Goal: Register for event/course

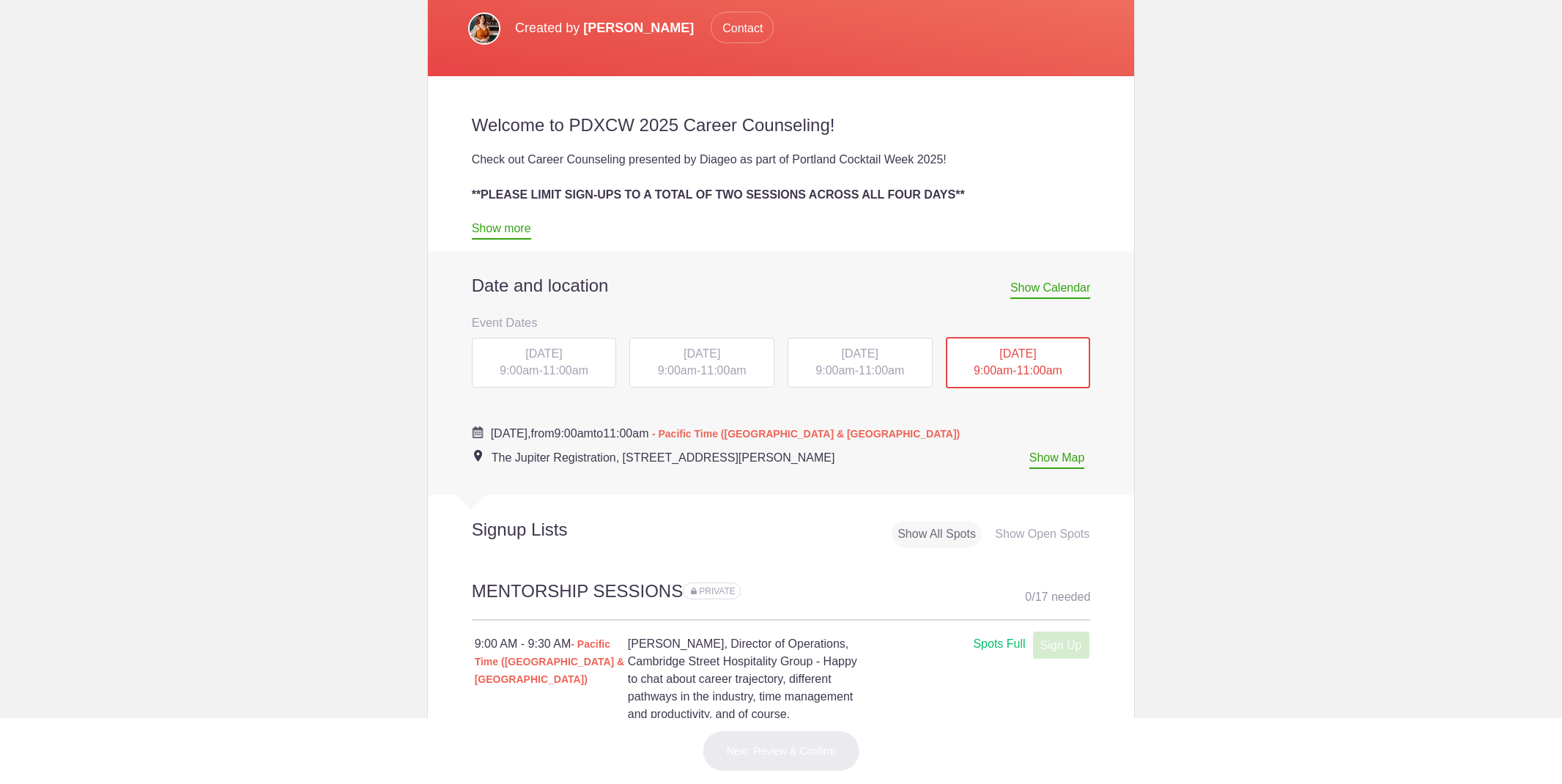
scroll to position [499, 0]
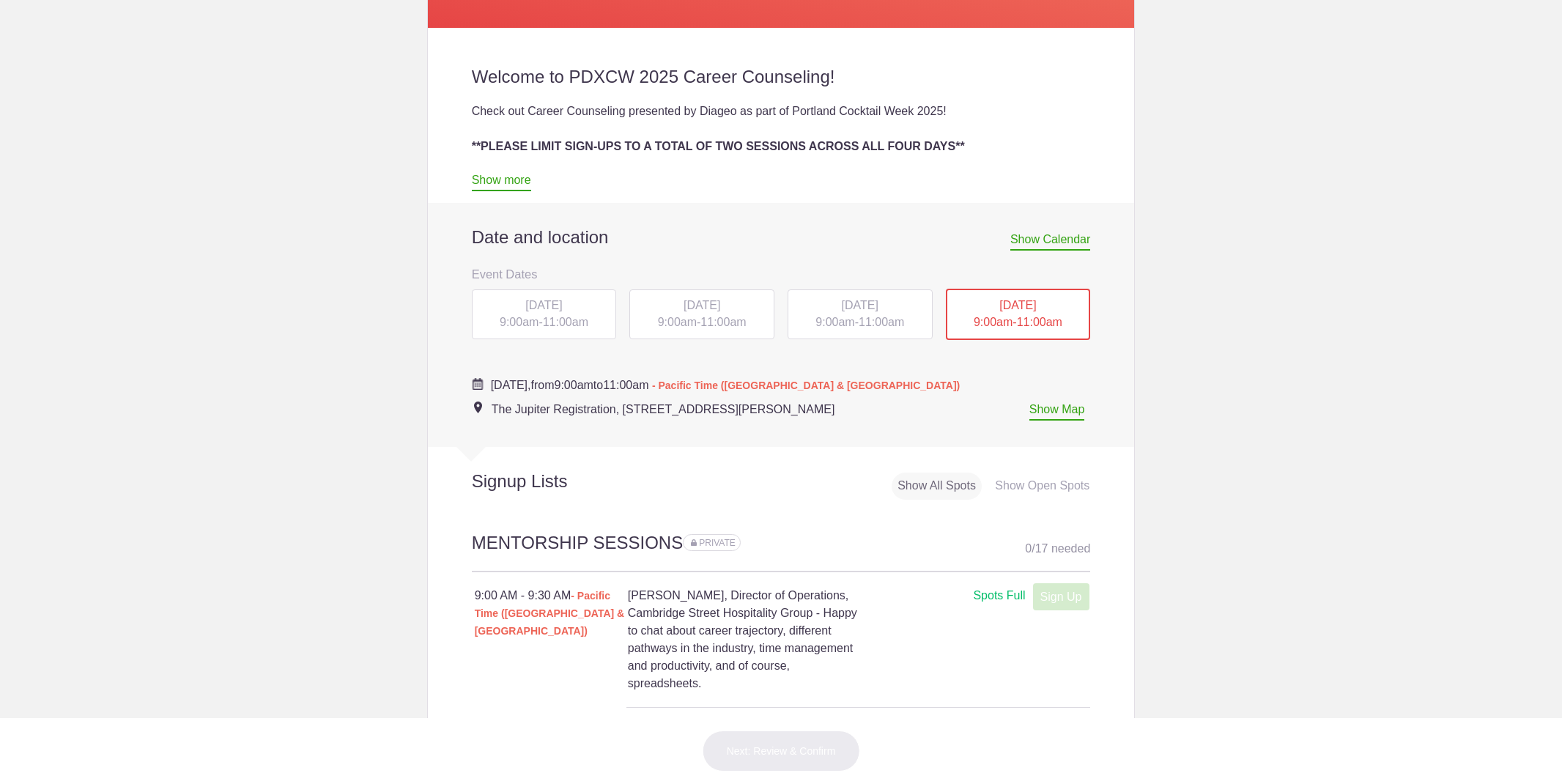
click at [551, 309] on span "[DATE]" at bounding box center [543, 305] width 37 height 13
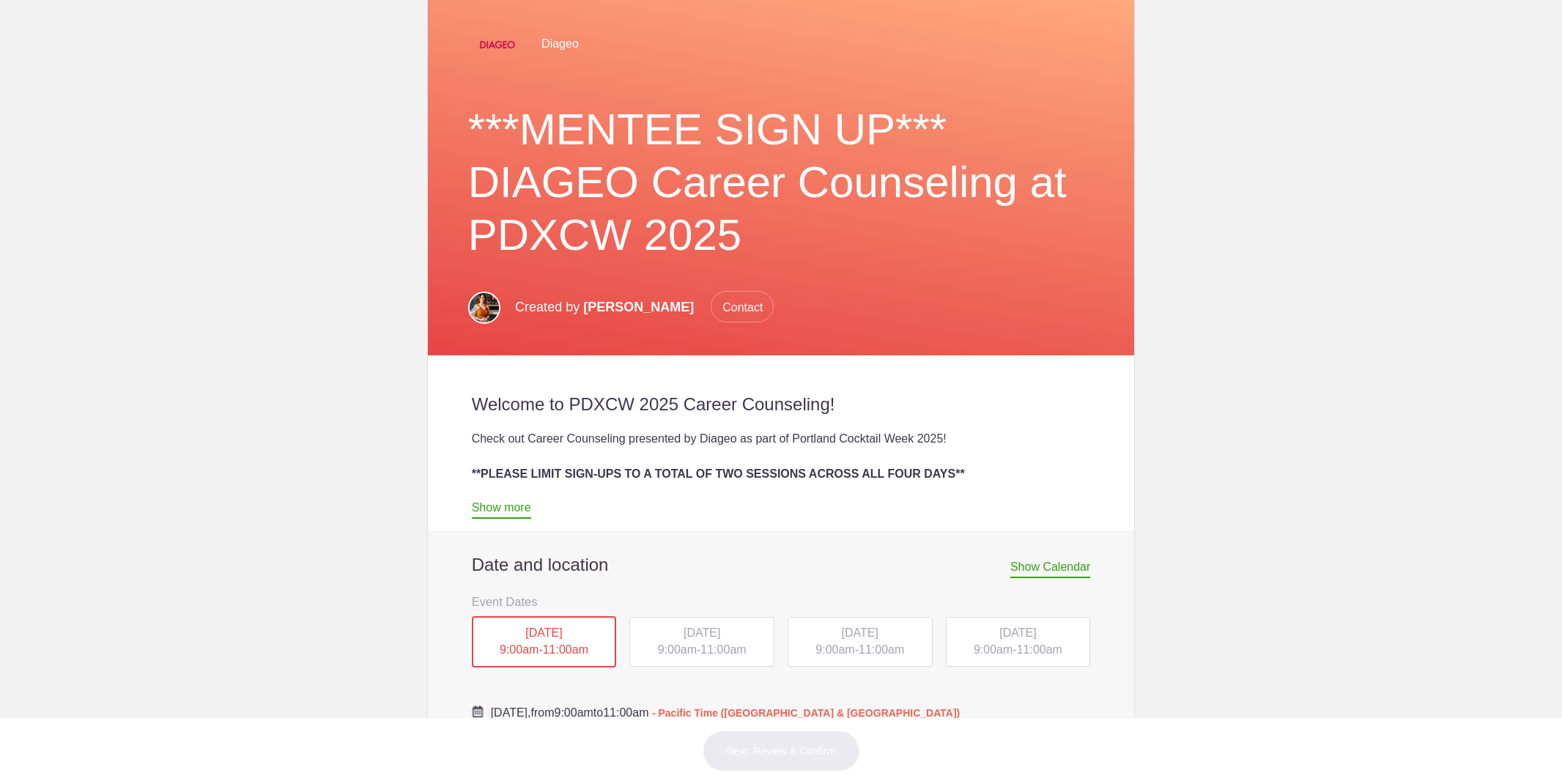
scroll to position [329, 0]
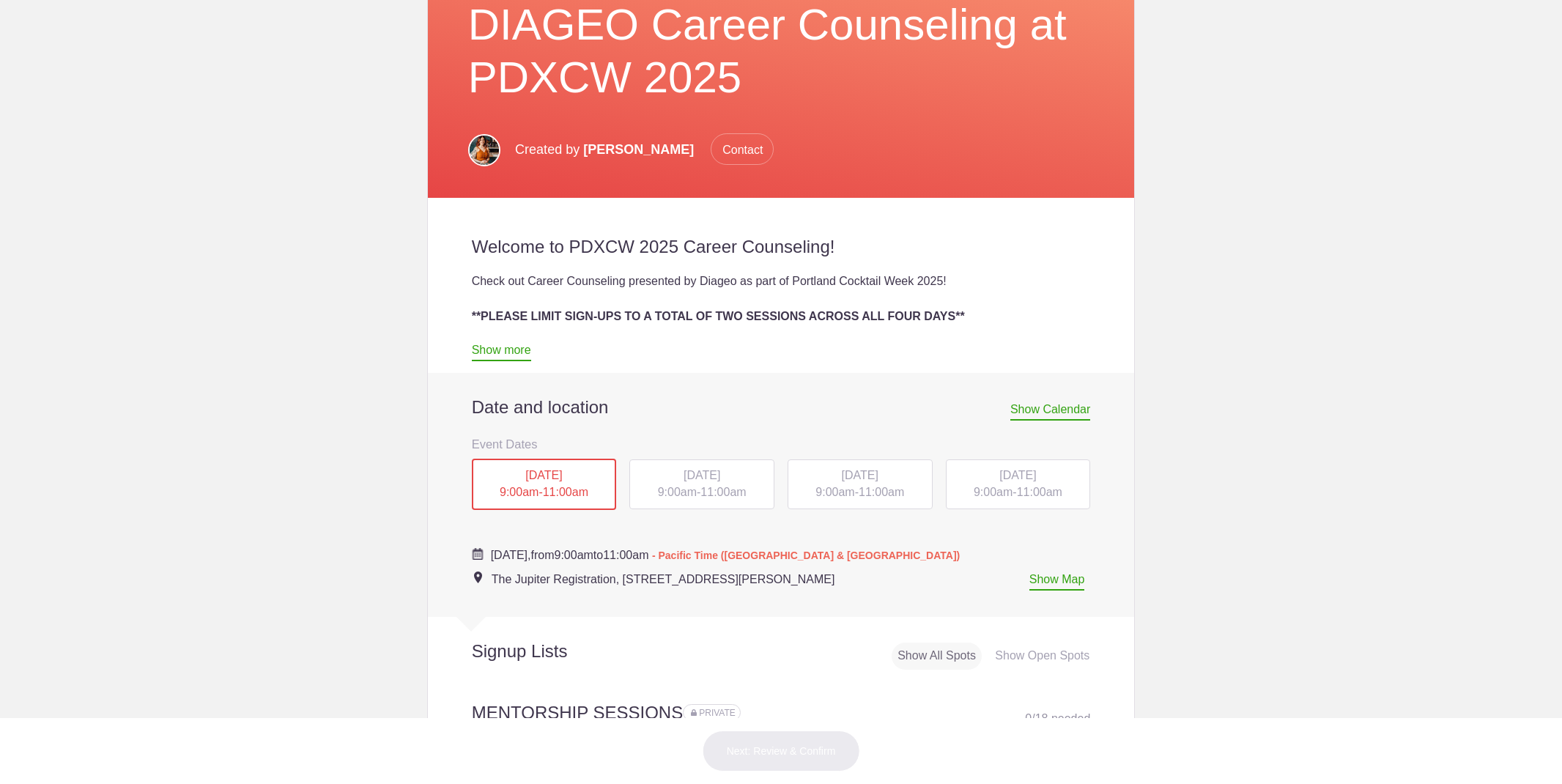
click at [676, 483] on div "TUE, Oct 14, 2025 9:00am - 11:00am" at bounding box center [702, 484] width 145 height 50
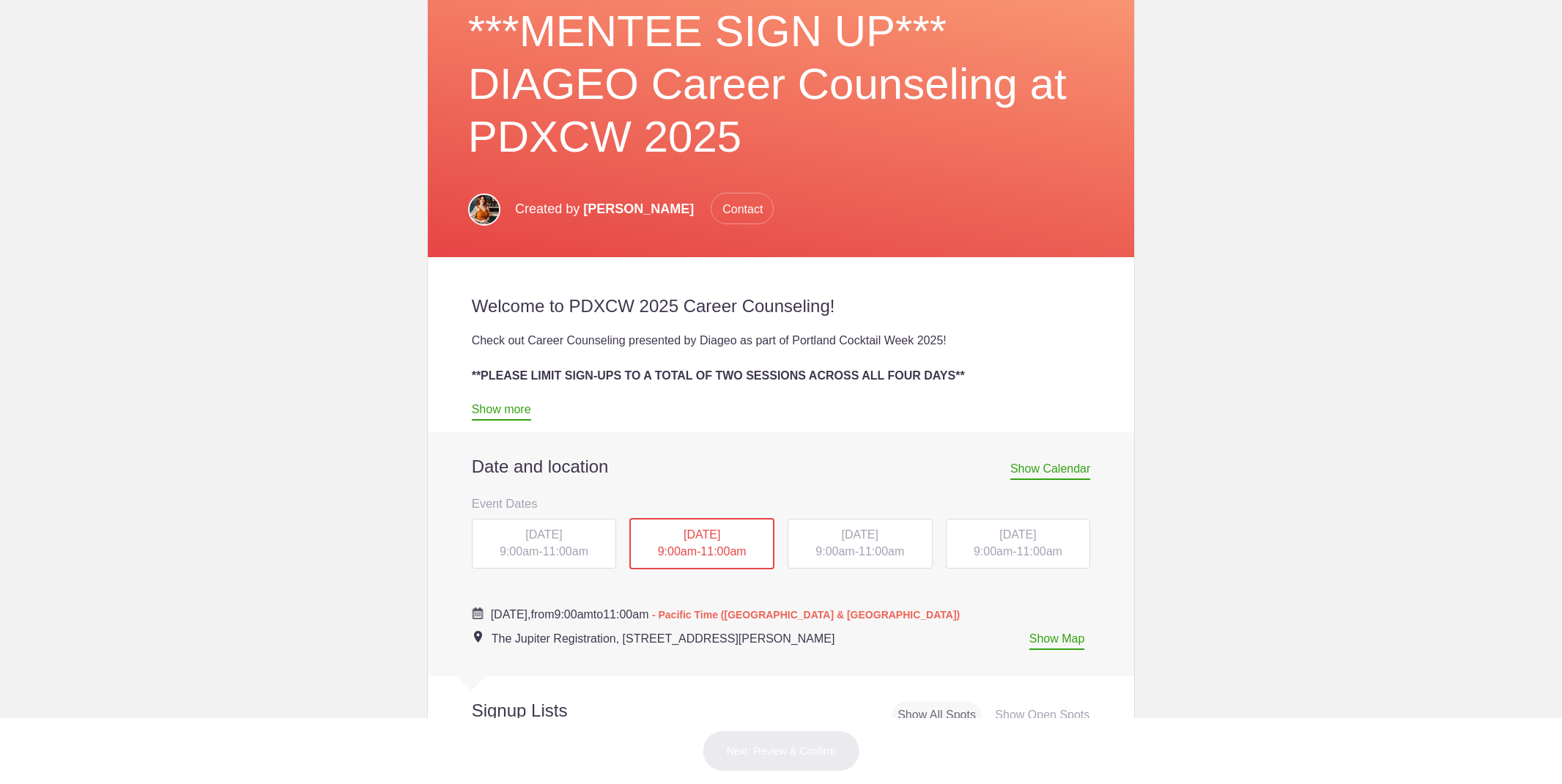
scroll to position [402, 0]
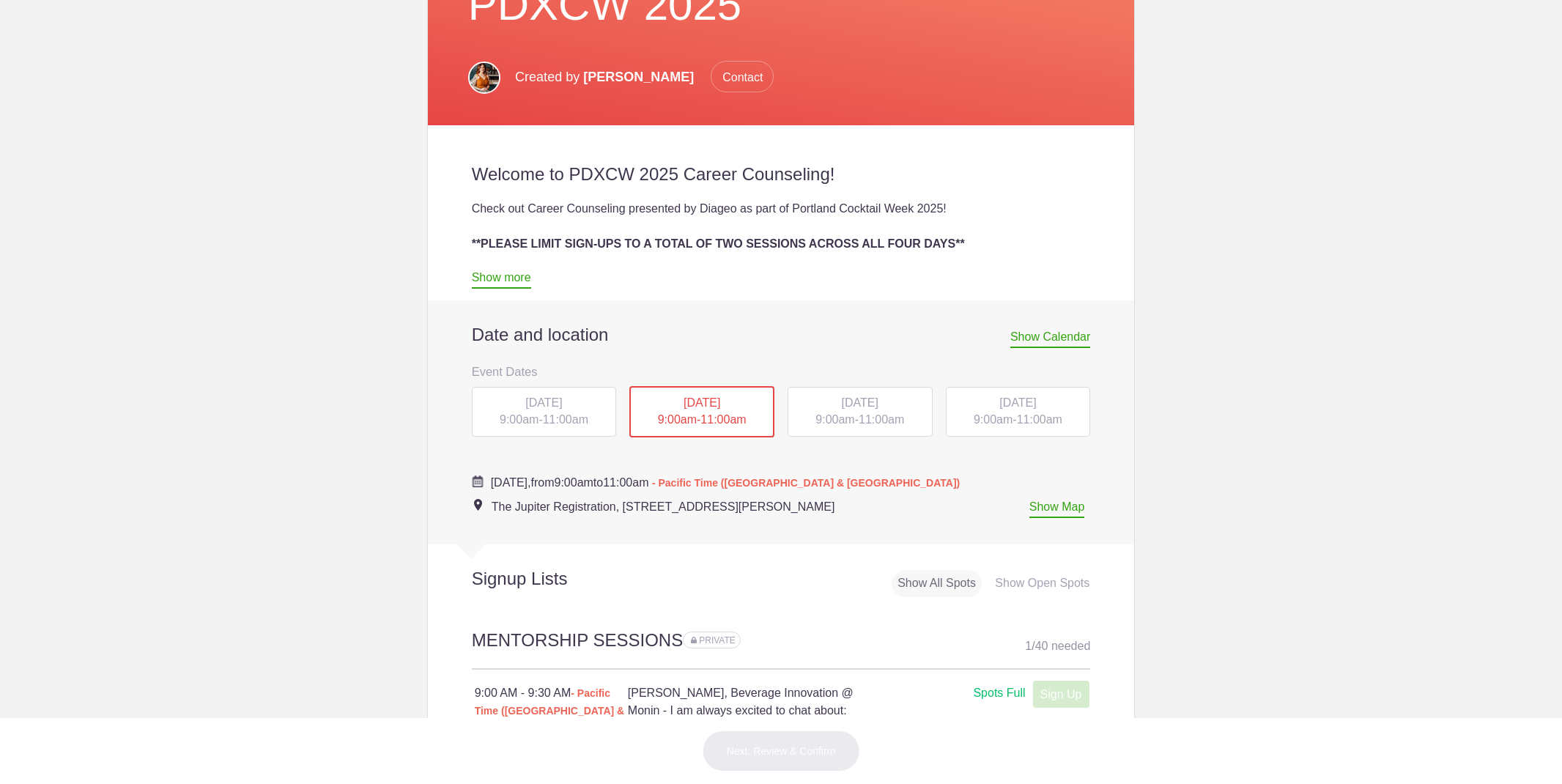
click at [878, 398] on span "[DATE]" at bounding box center [860, 403] width 37 height 13
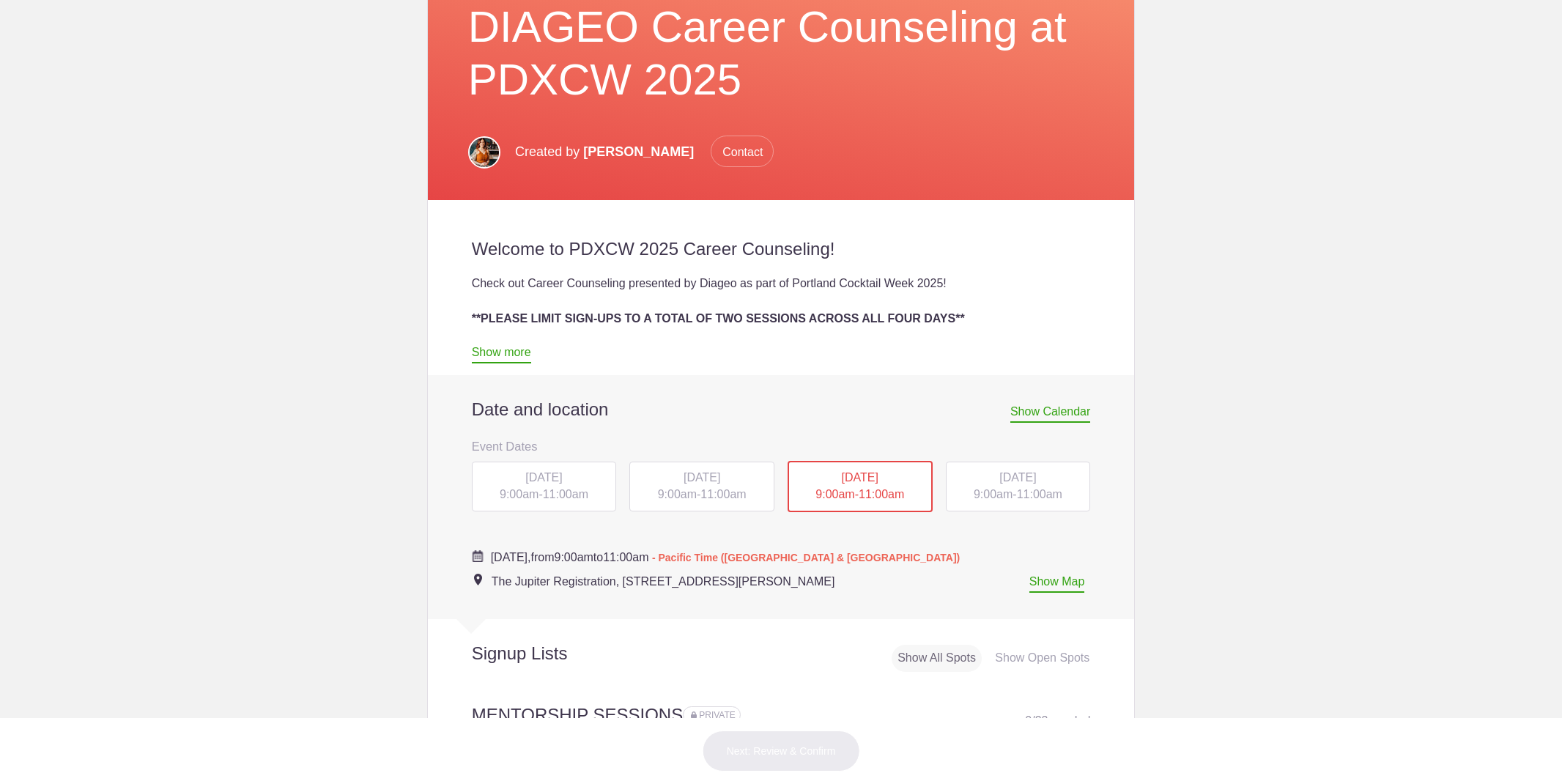
scroll to position [587, 0]
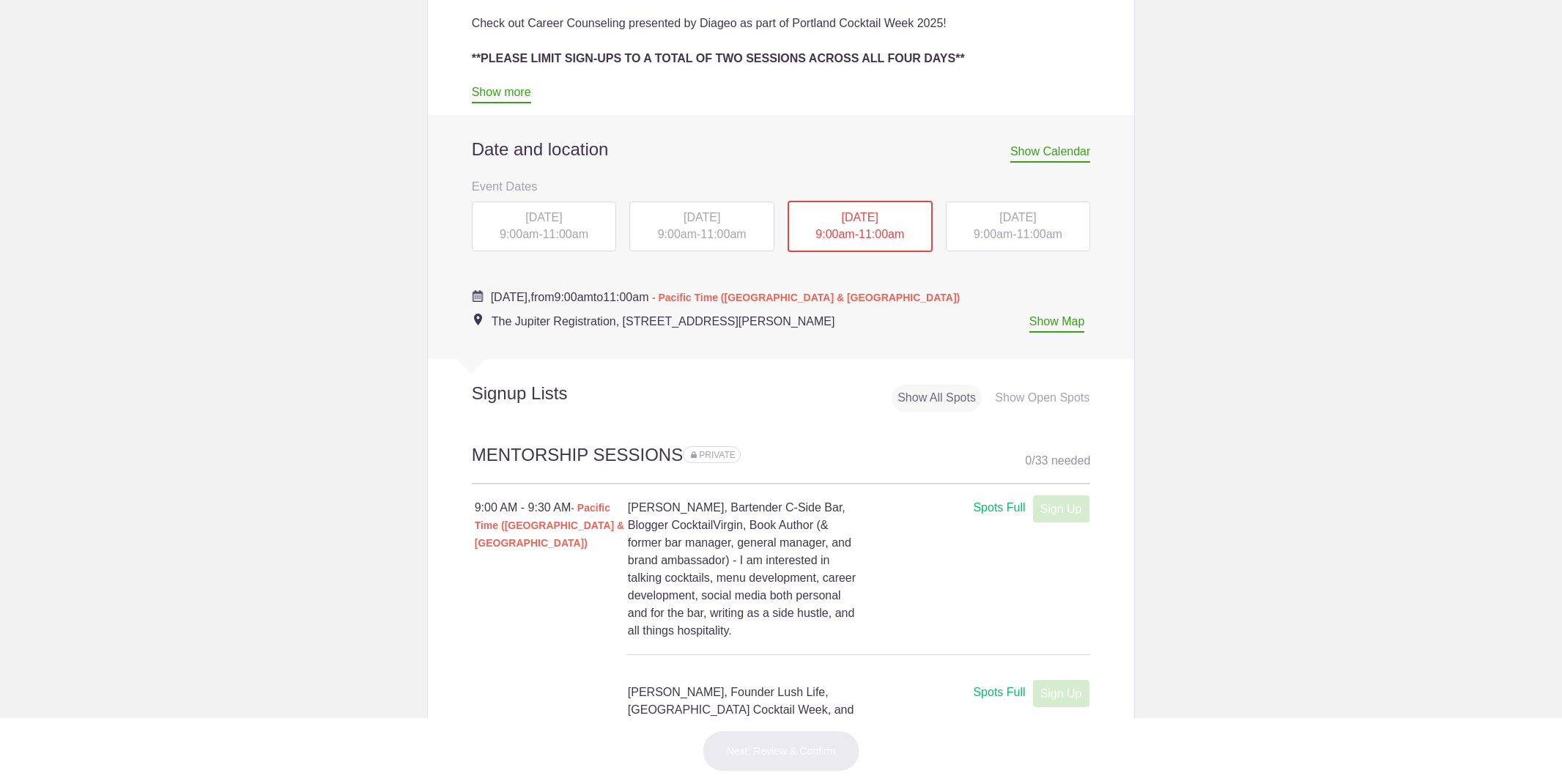
click at [983, 236] on span "9:00am" at bounding box center [993, 234] width 39 height 13
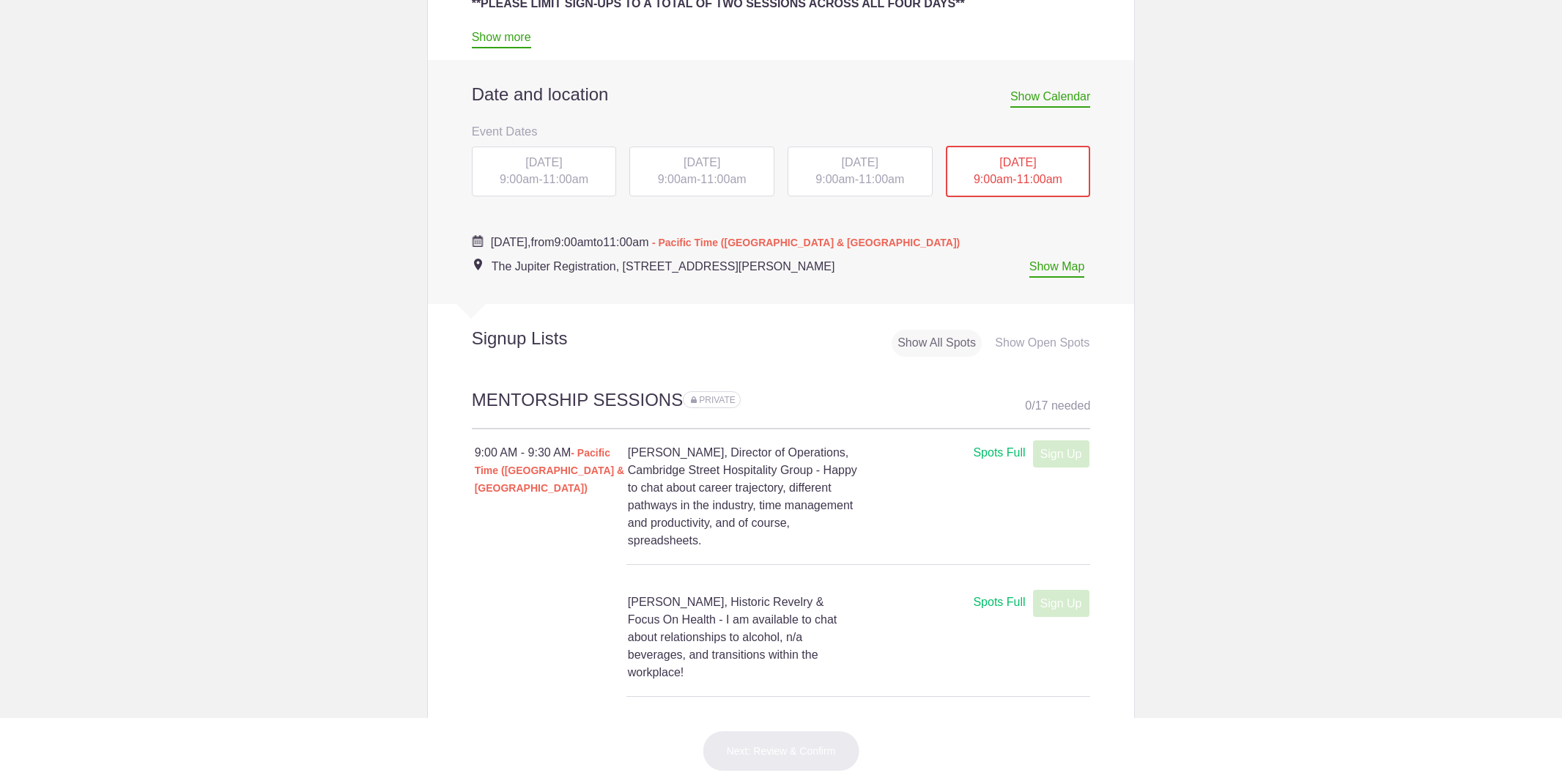
scroll to position [683, 0]
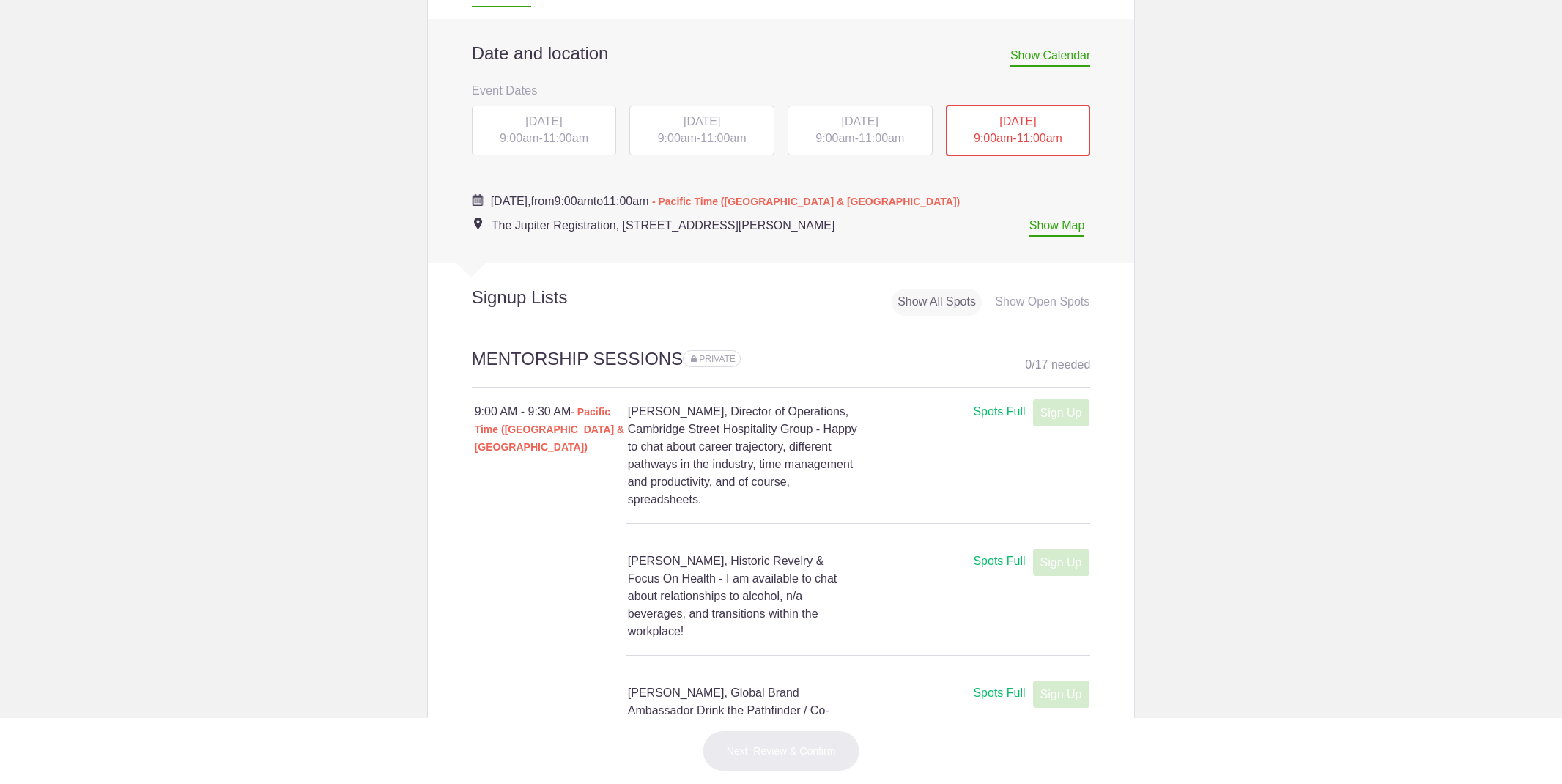
click at [847, 121] on span "[DATE]" at bounding box center [860, 121] width 37 height 13
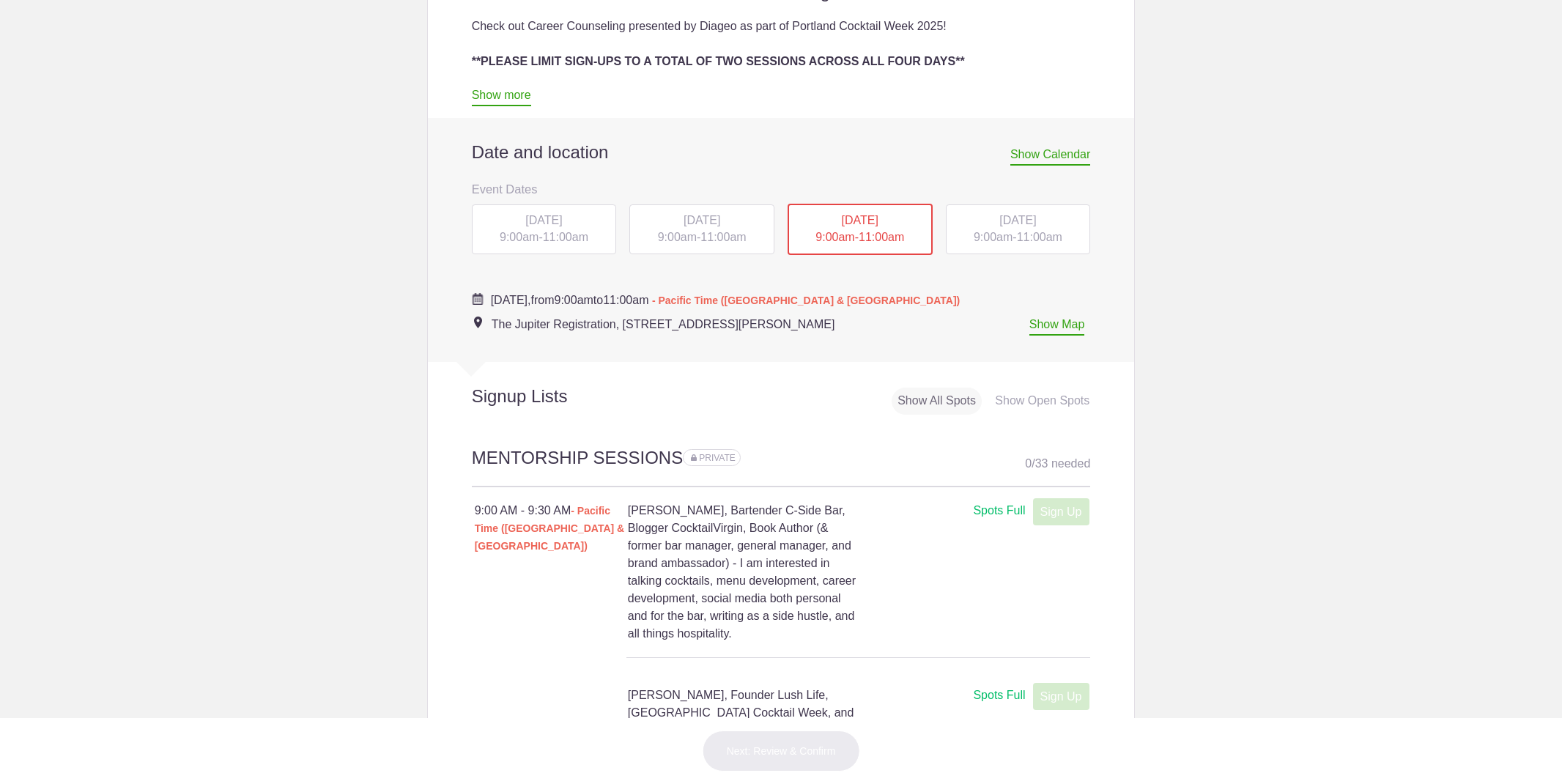
scroll to position [476, 0]
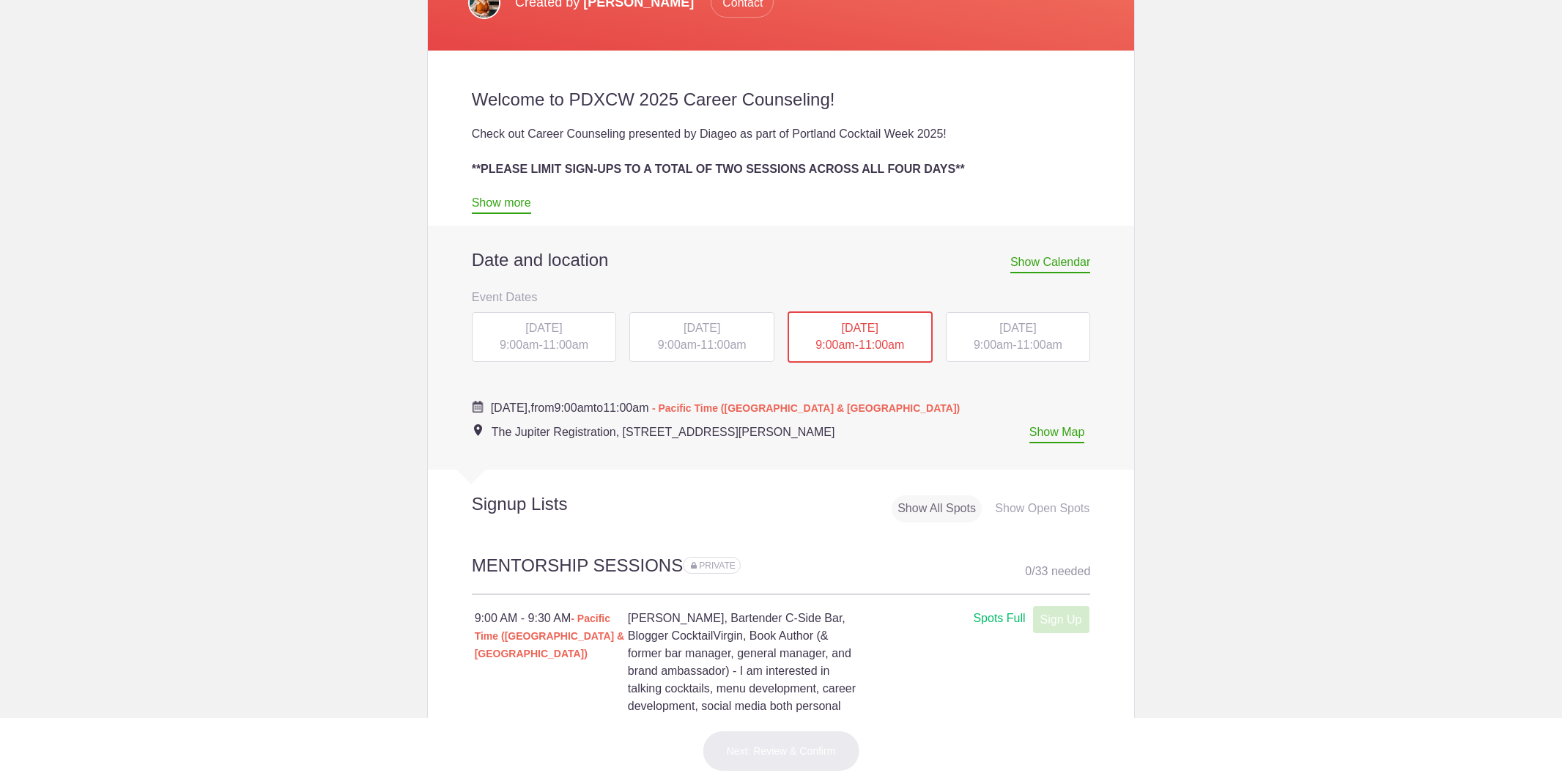
click at [542, 334] on div "MON, Oct 13, 2025 9:00am - 11:00am" at bounding box center [544, 337] width 145 height 50
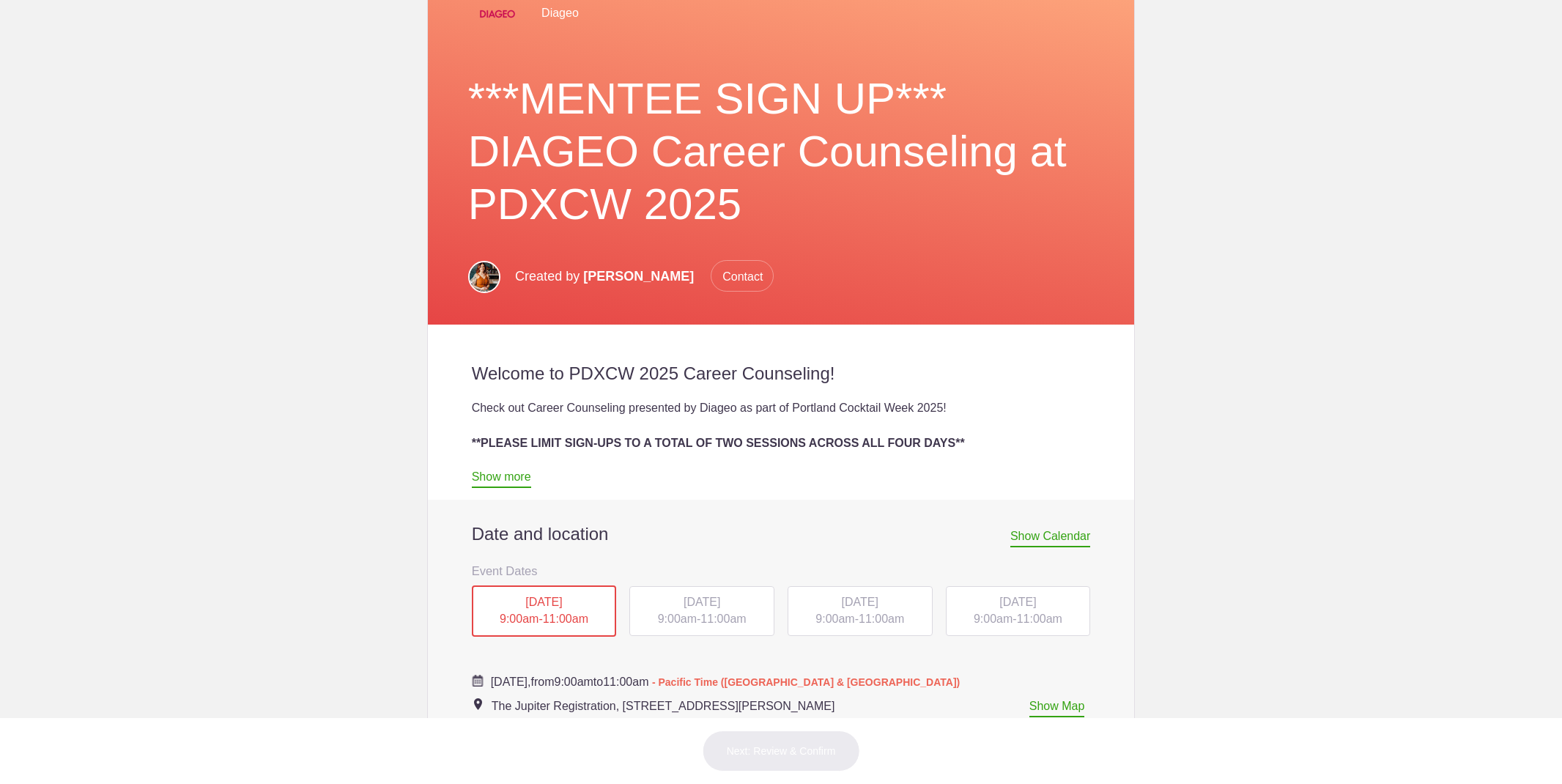
scroll to position [374, 0]
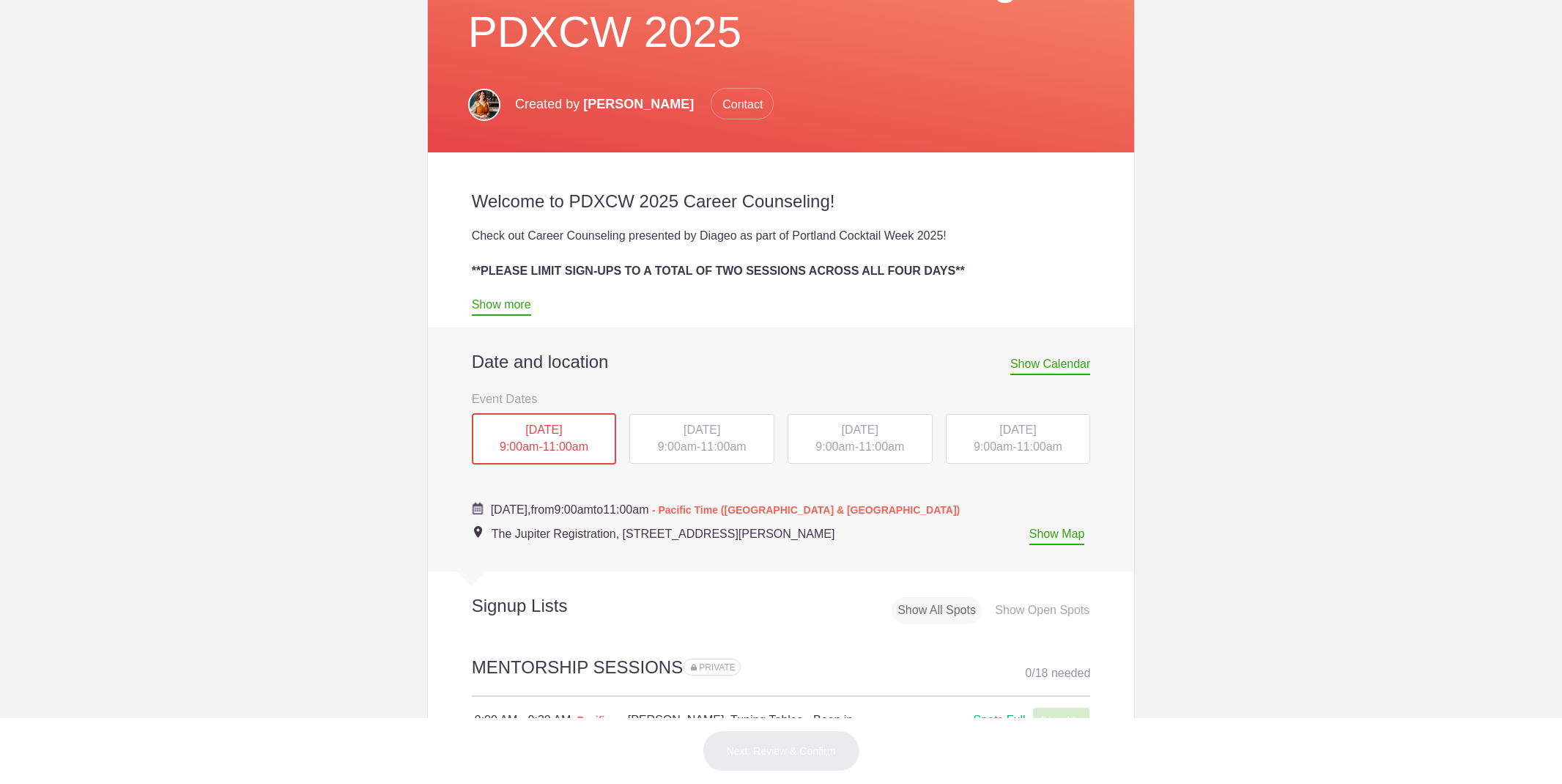
click at [694, 436] on div "TUE, Oct 14, 2025 9:00am - 11:00am" at bounding box center [702, 439] width 145 height 50
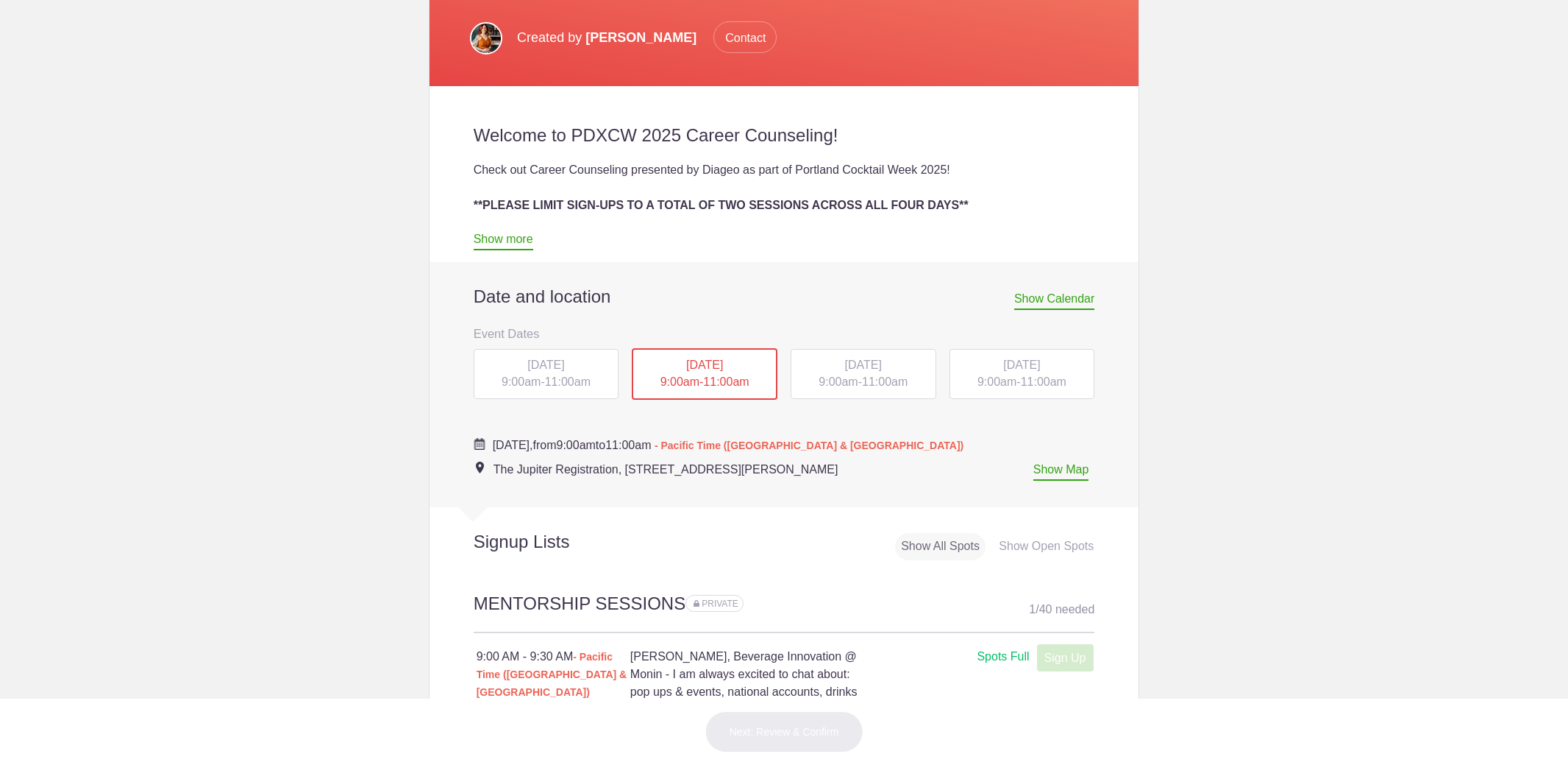
scroll to position [587, 0]
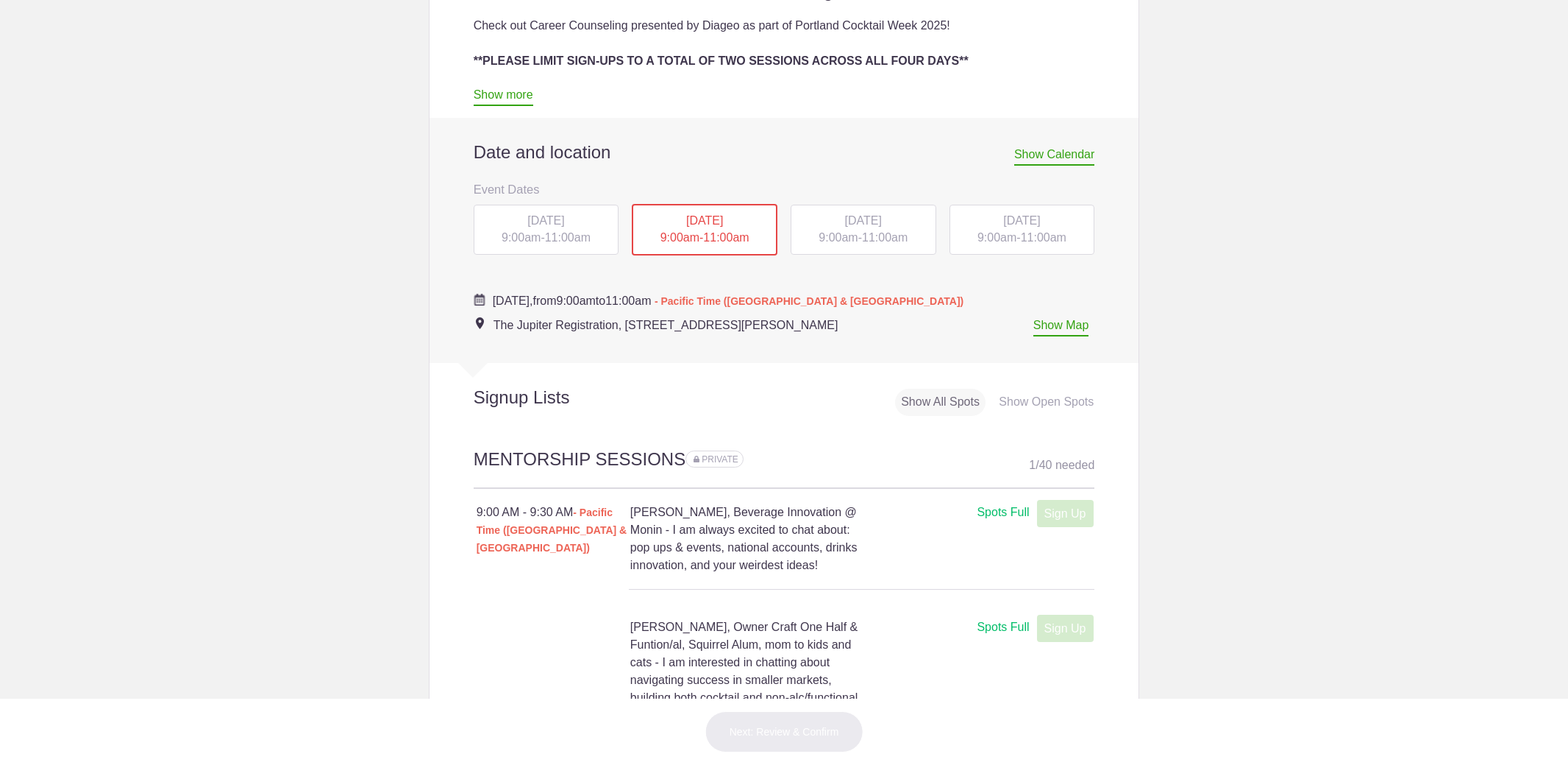
click at [845, 233] on span "9:00am" at bounding box center [838, 238] width 39 height 13
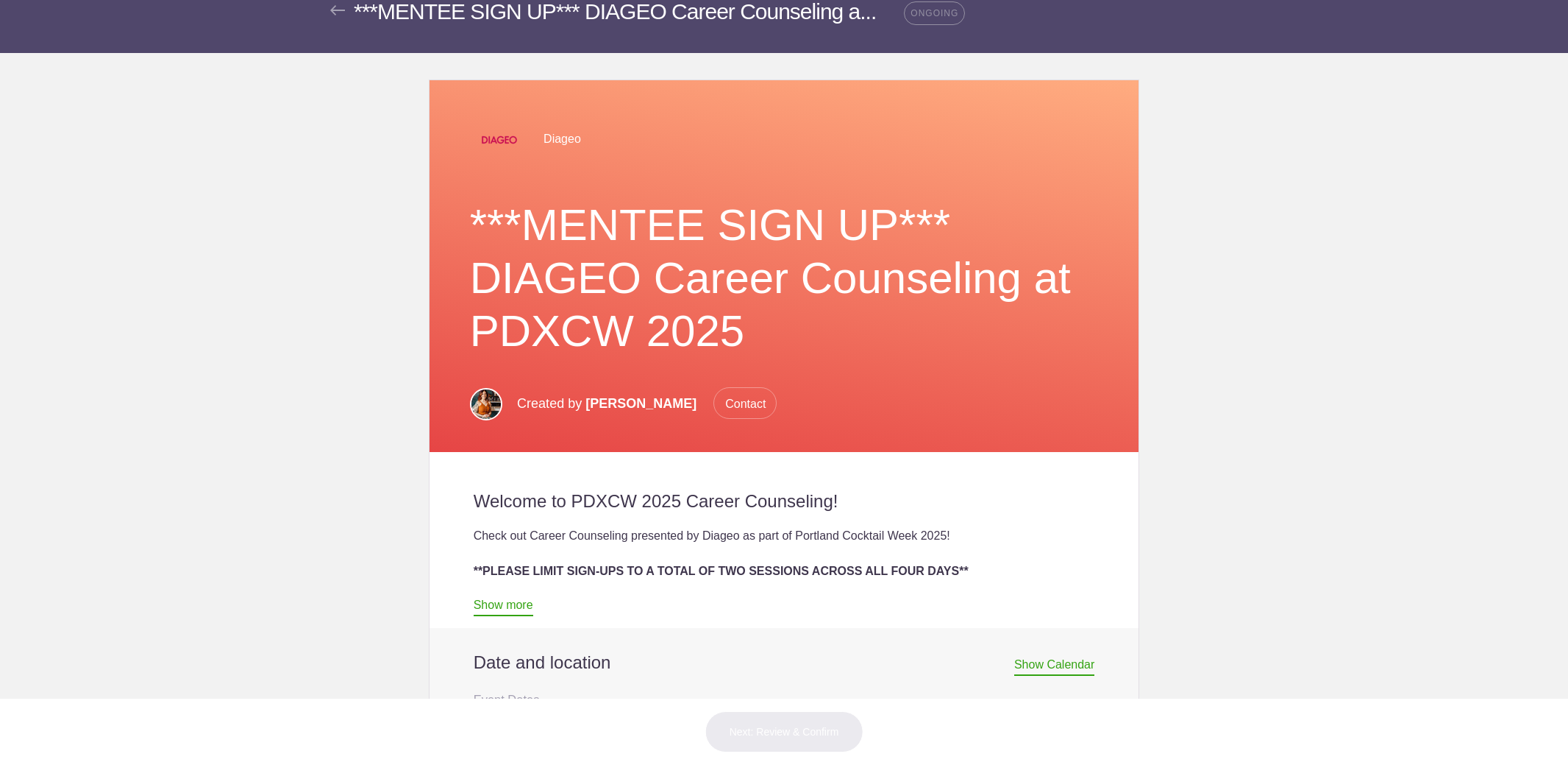
scroll to position [368, 0]
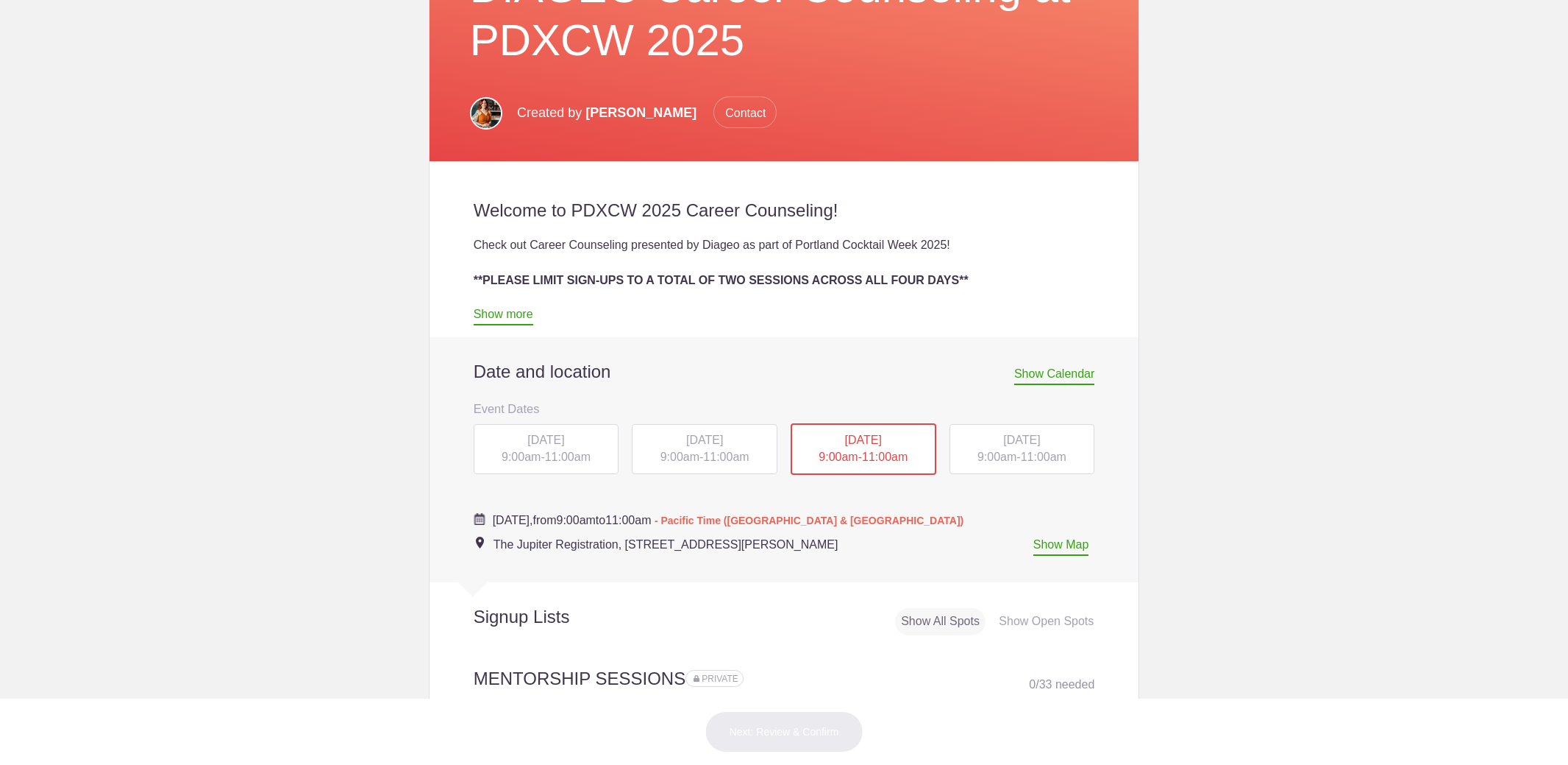
click at [1029, 440] on span "[DATE]" at bounding box center [1022, 440] width 37 height 13
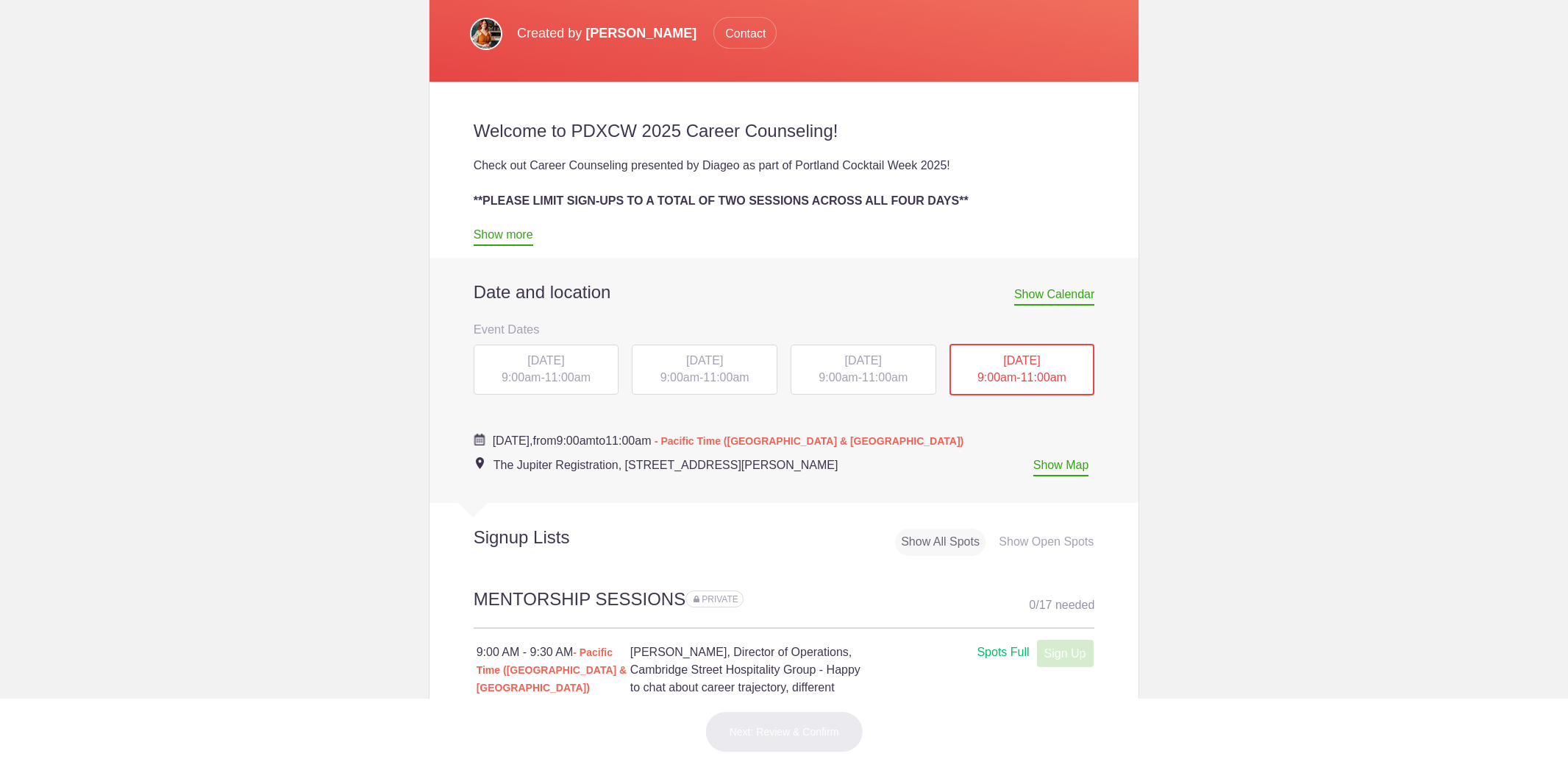
scroll to position [769, 0]
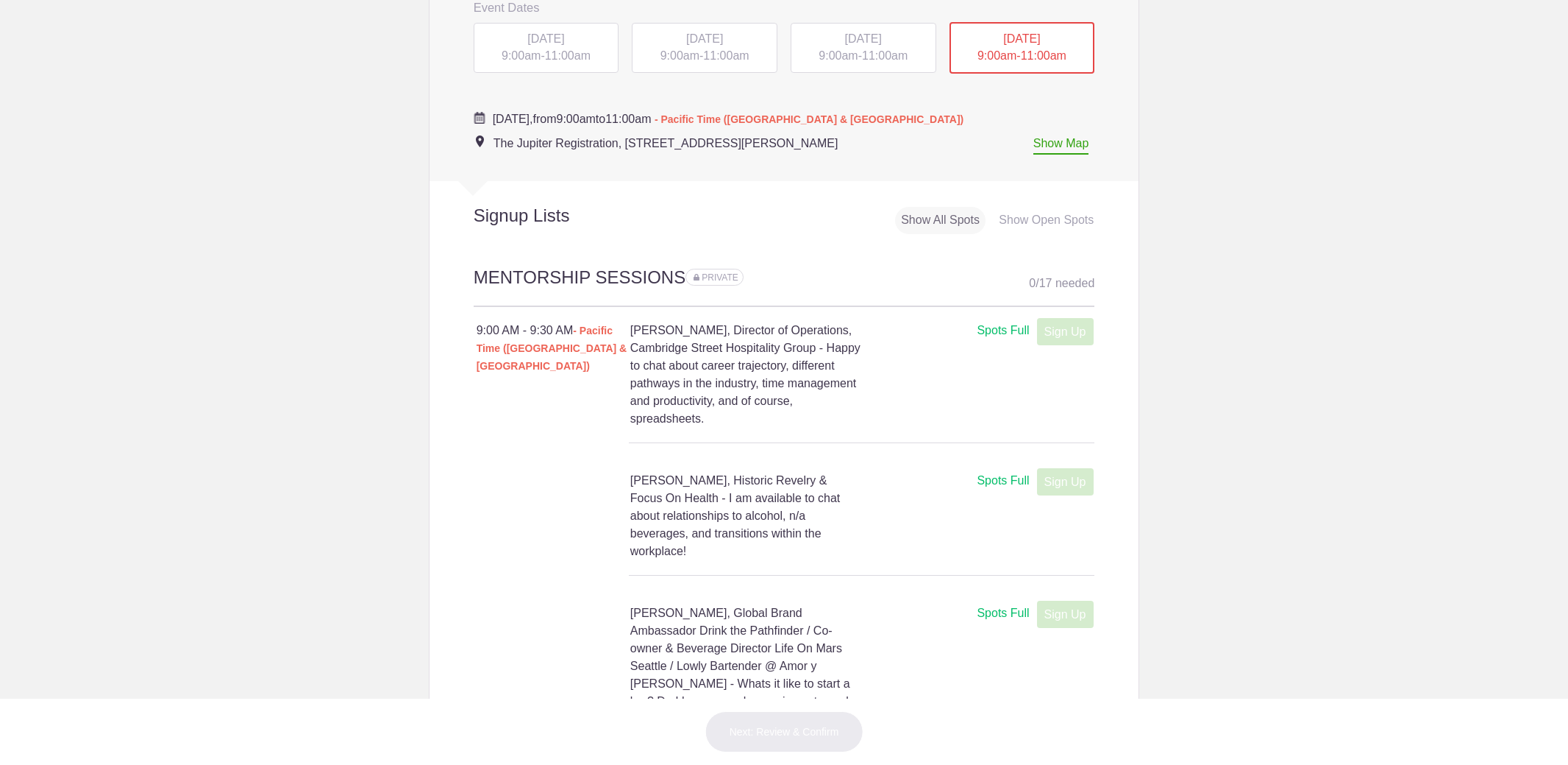
click at [679, 45] on div "TUE, Oct 14, 2025 9:00am - 11:00am" at bounding box center [704, 48] width 145 height 50
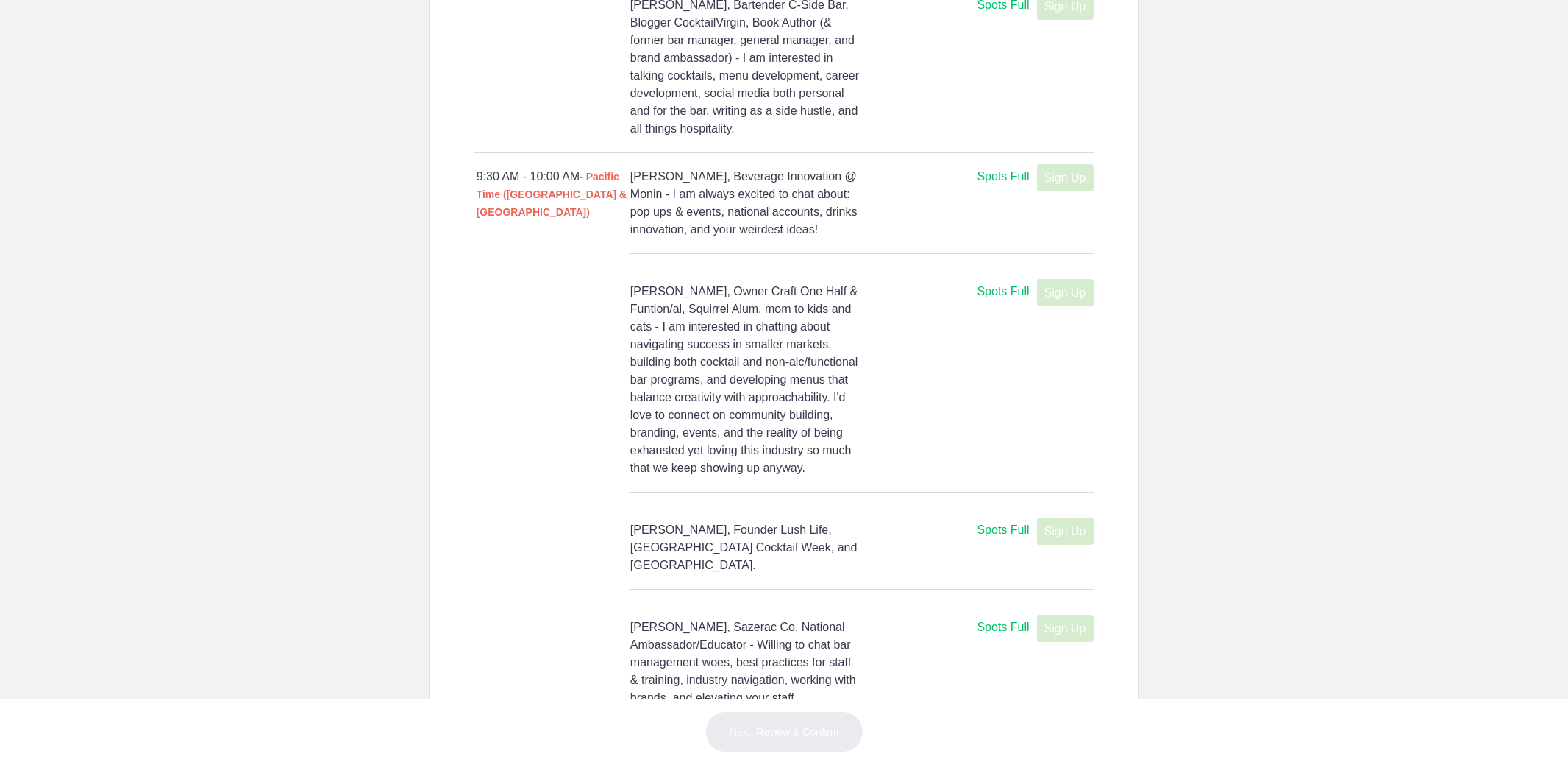
scroll to position [2347, 0]
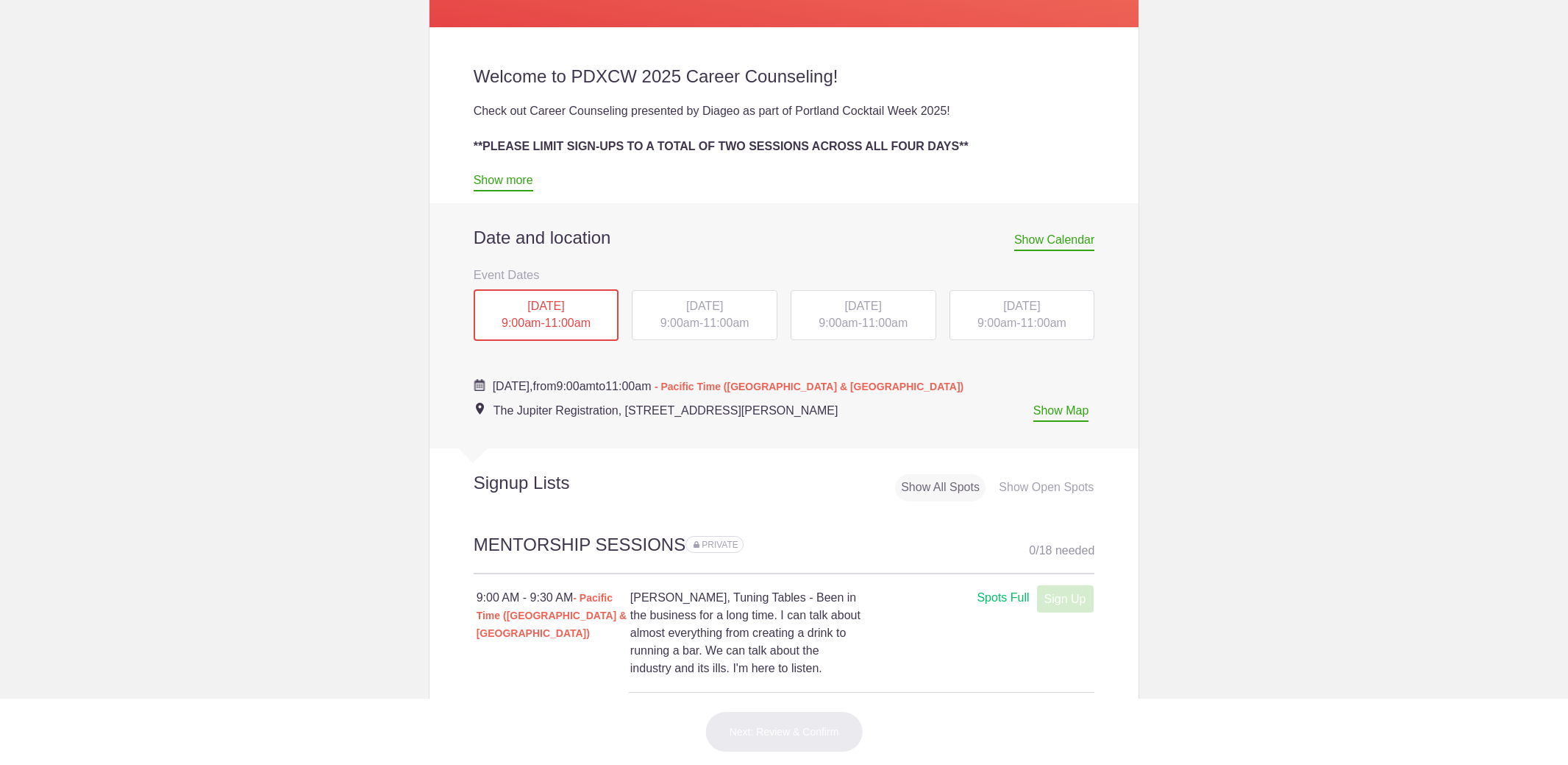
scroll to position [500, 0]
click at [692, 326] on span "9:00am" at bounding box center [679, 324] width 39 height 13
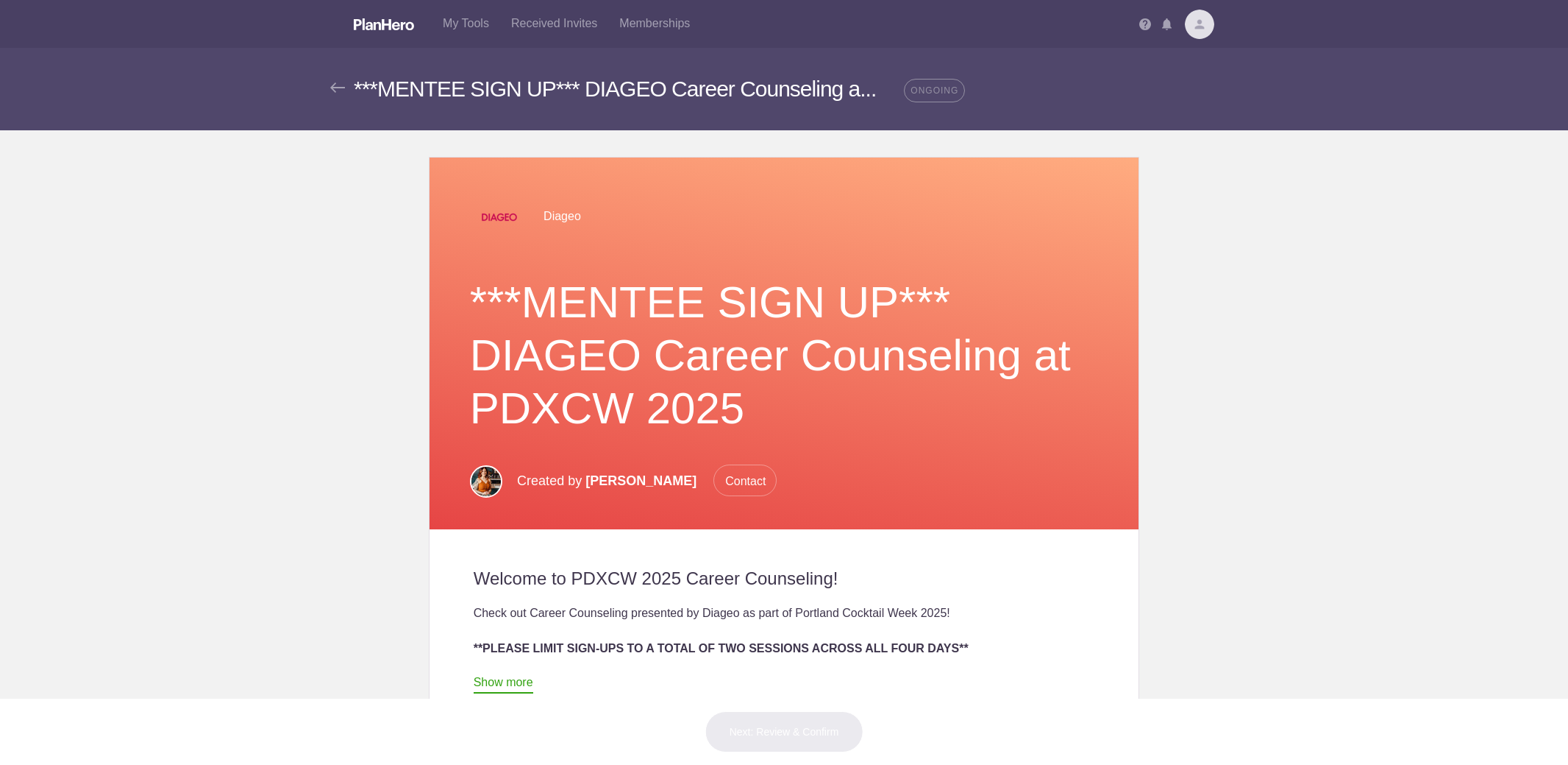
scroll to position [0, 0]
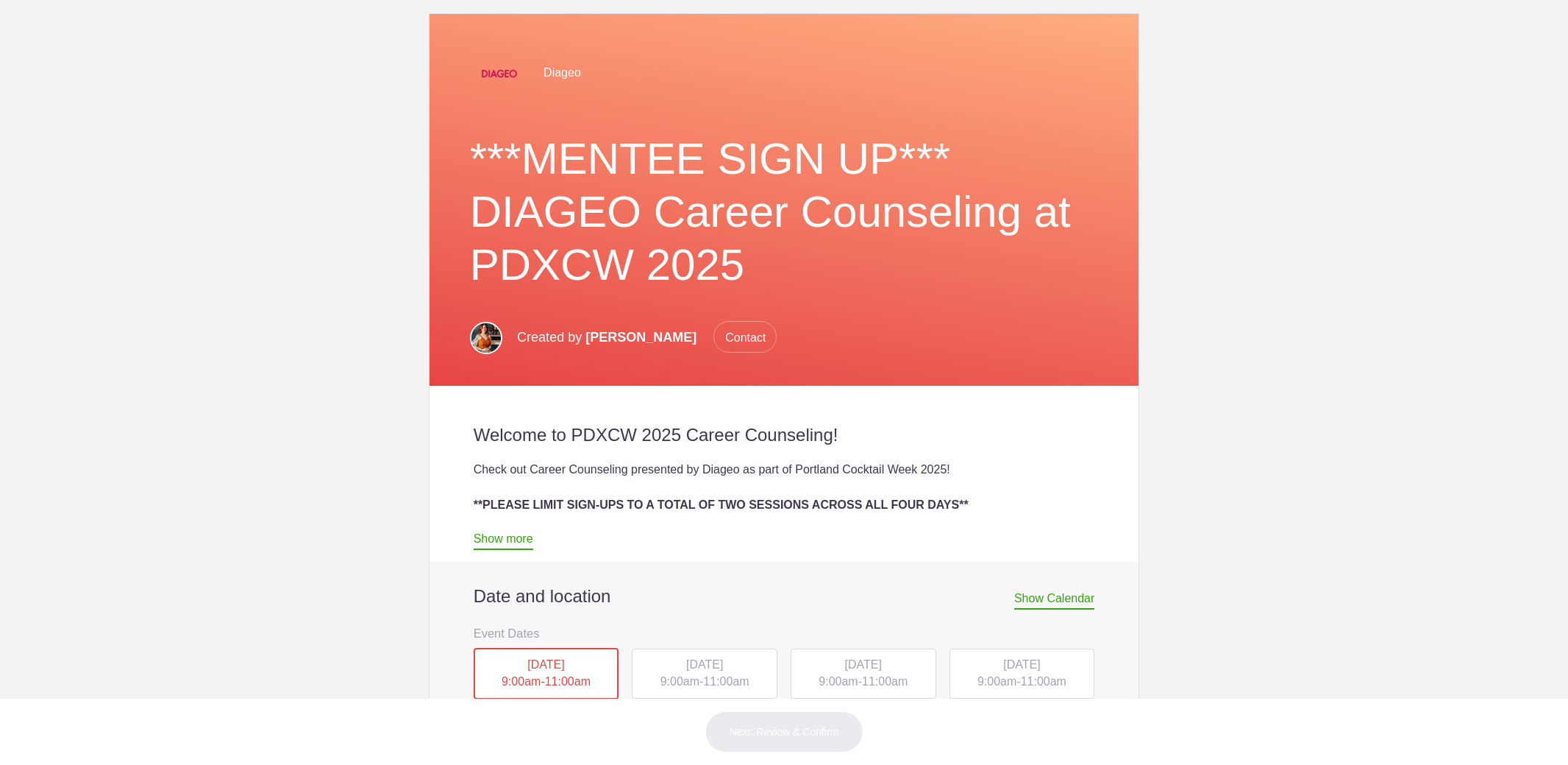
scroll to position [276, 0]
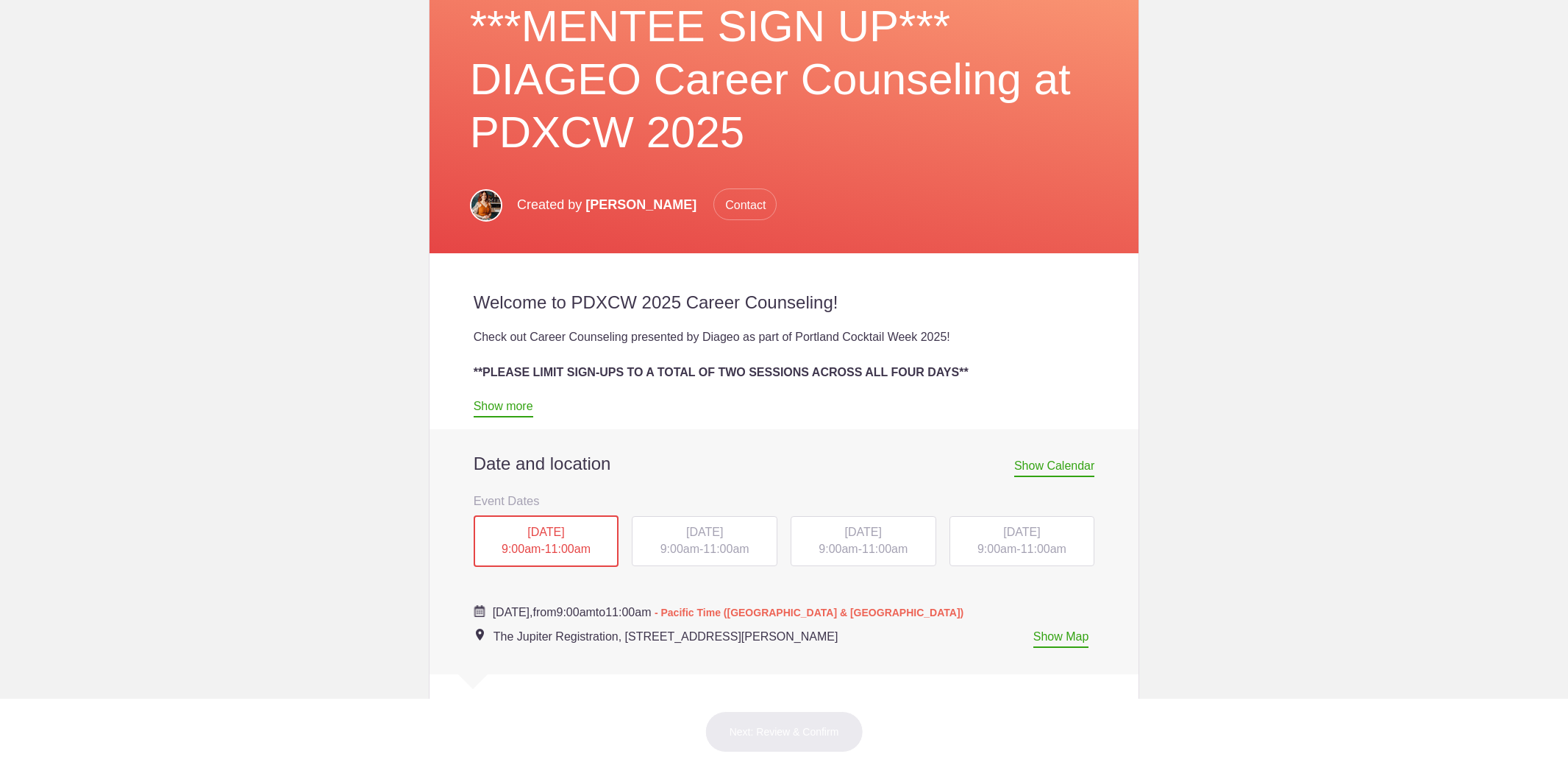
click at [693, 546] on span "9:00am" at bounding box center [679, 548] width 39 height 13
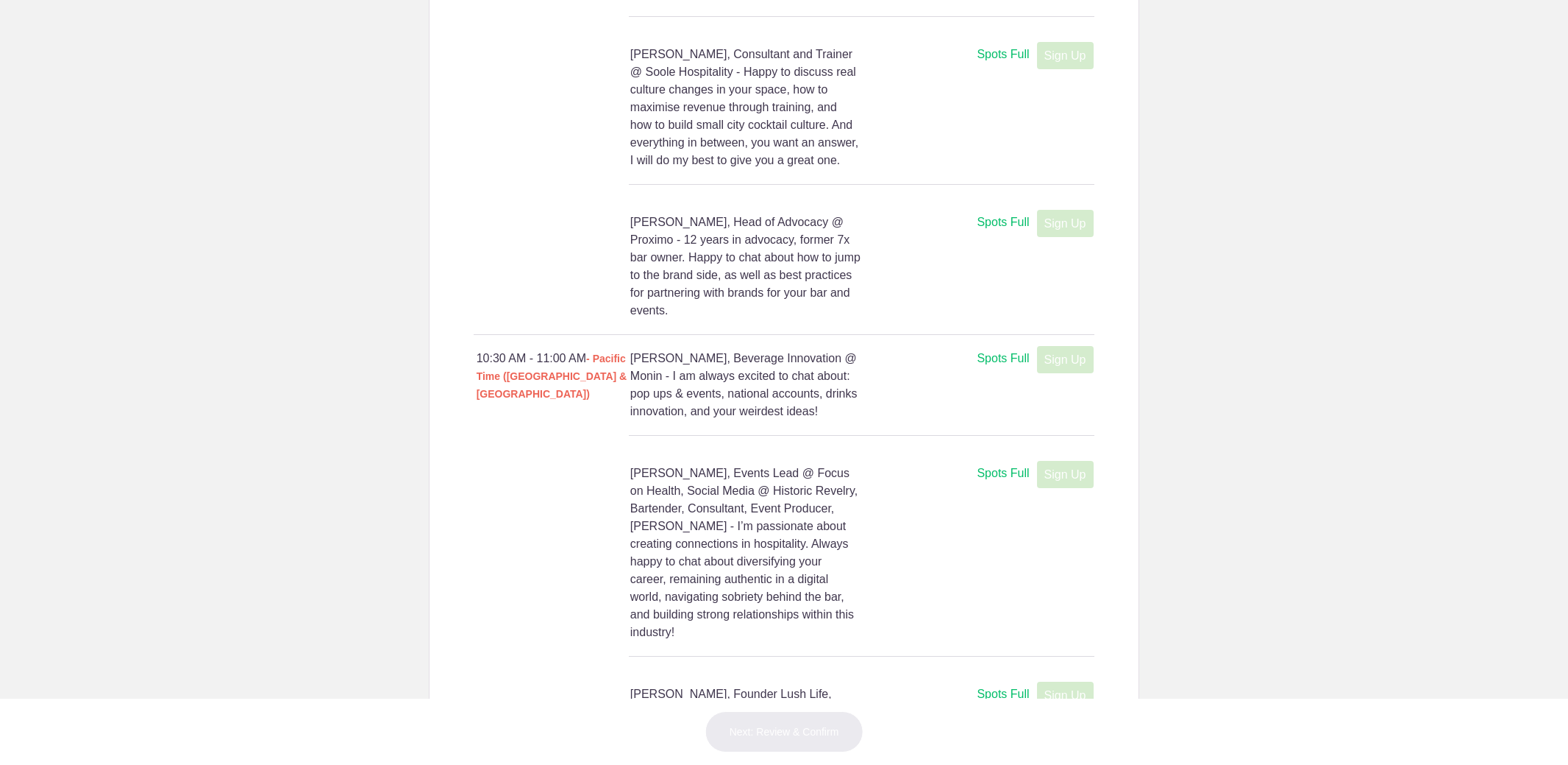
scroll to position [5930, 0]
